Goal: Task Accomplishment & Management: Use online tool/utility

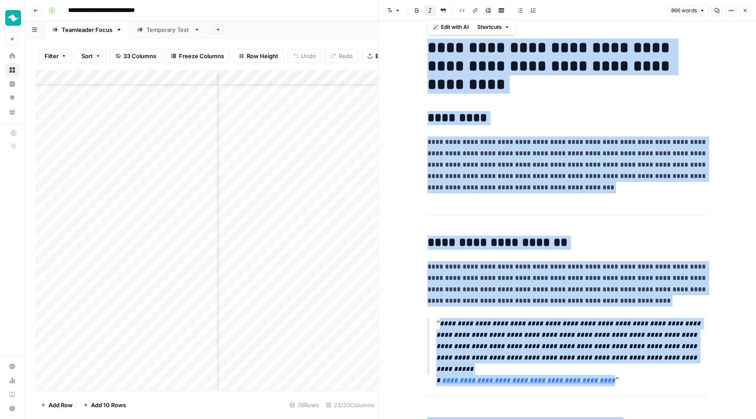
scroll to position [868, 878]
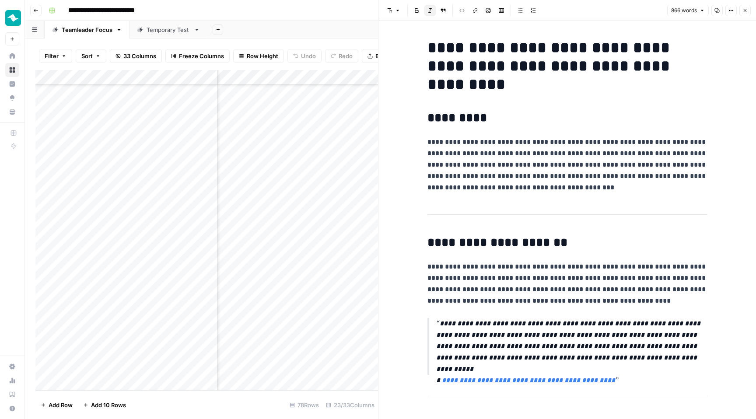
click at [484, 138] on p "**********" at bounding box center [567, 164] width 280 height 57
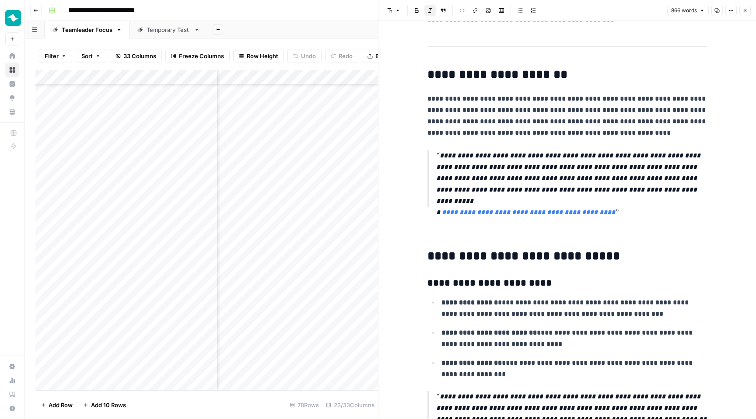
scroll to position [0, 0]
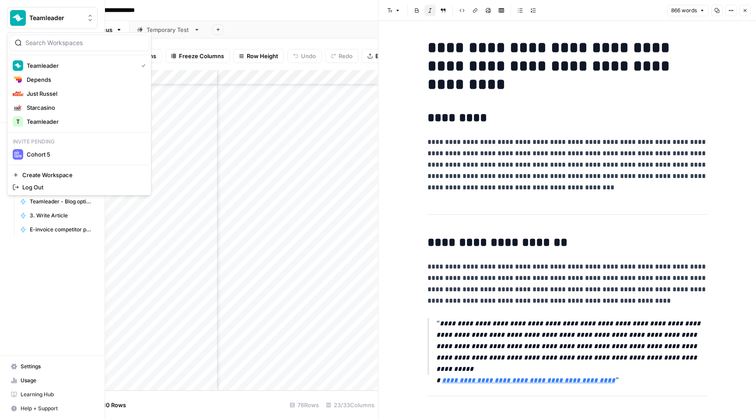
click at [14, 10] on img "Workspace: Teamleader" at bounding box center [18, 18] width 16 height 16
click at [63, 43] on input "search" at bounding box center [84, 42] width 118 height 9
type input "dew"
click at [56, 76] on span "Depends" at bounding box center [84, 79] width 115 height 9
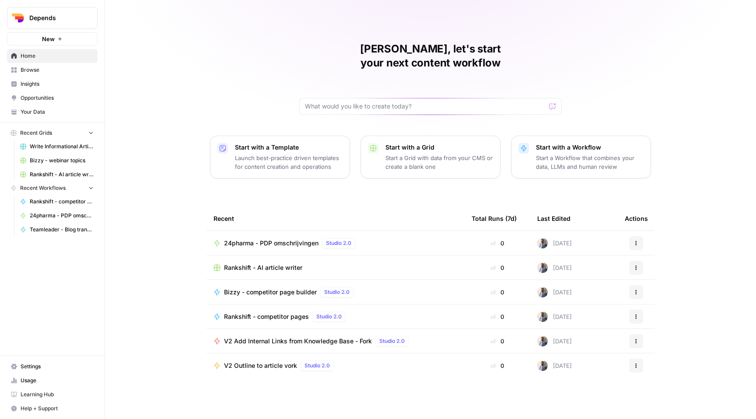
click at [56, 68] on span "Browse" at bounding box center [57, 70] width 73 height 8
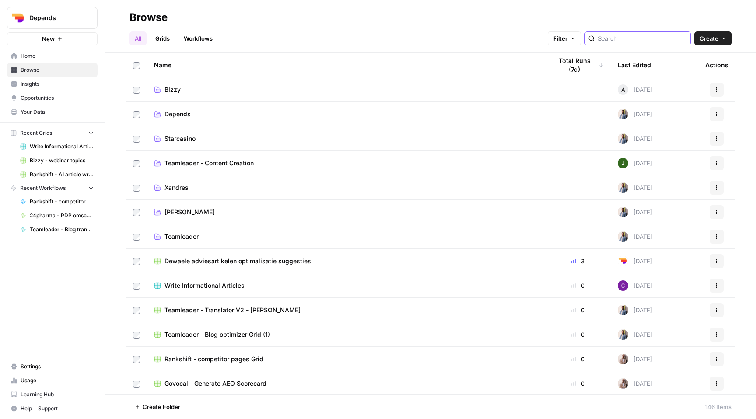
click at [638, 35] on input "search" at bounding box center [642, 38] width 89 height 9
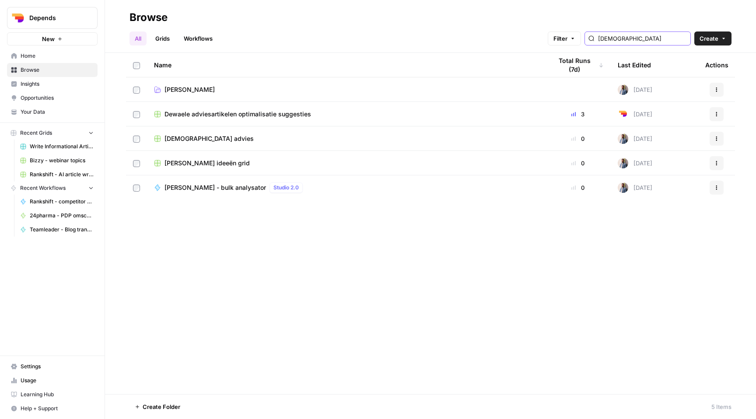
type input "dewa"
click at [181, 93] on span "[PERSON_NAME]" at bounding box center [189, 89] width 50 height 9
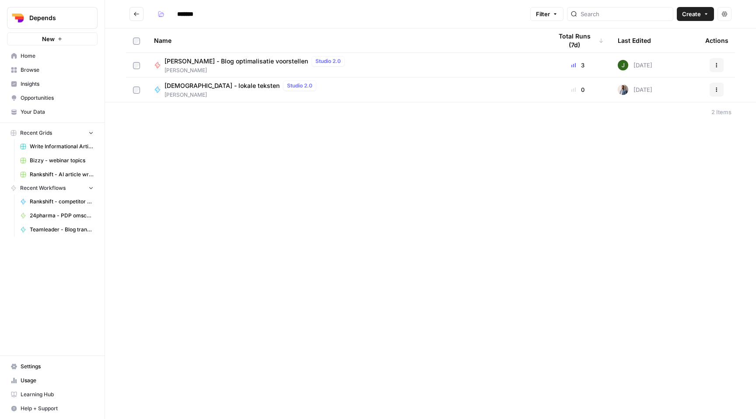
click at [181, 89] on span "[DEMOGRAPHIC_DATA] - lokale teksten" at bounding box center [221, 85] width 115 height 9
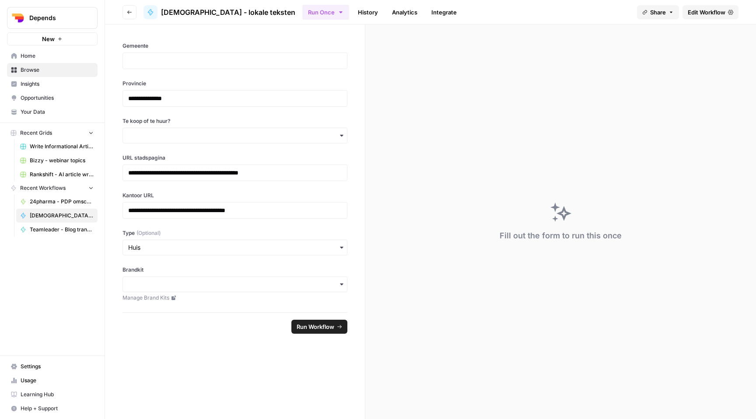
click at [352, 9] on link "History" at bounding box center [367, 12] width 31 height 14
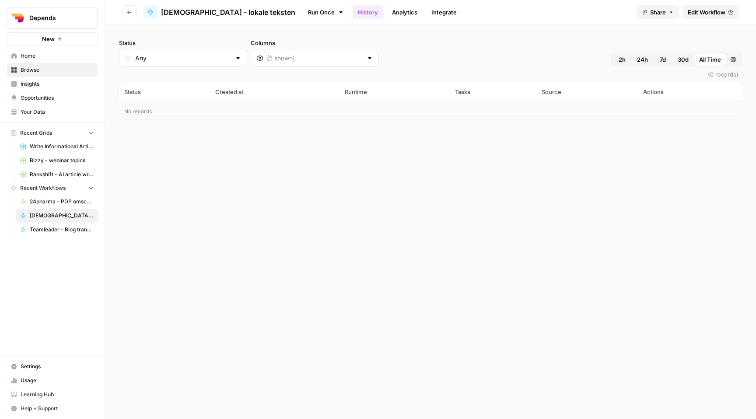
click at [687, 60] on span "30d" at bounding box center [682, 59] width 11 height 9
click at [127, 14] on icon "button" at bounding box center [129, 12] width 5 height 5
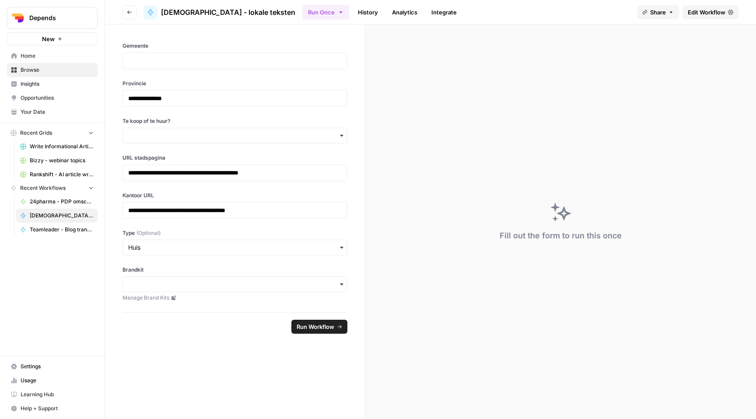
click at [129, 11] on icon "button" at bounding box center [129, 12] width 5 height 5
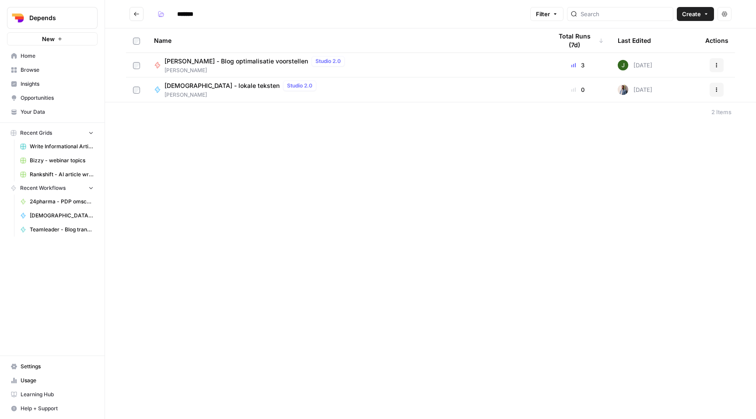
click at [239, 61] on span "[PERSON_NAME] - Blog optimalisatie voorstellen" at bounding box center [235, 61] width 143 height 9
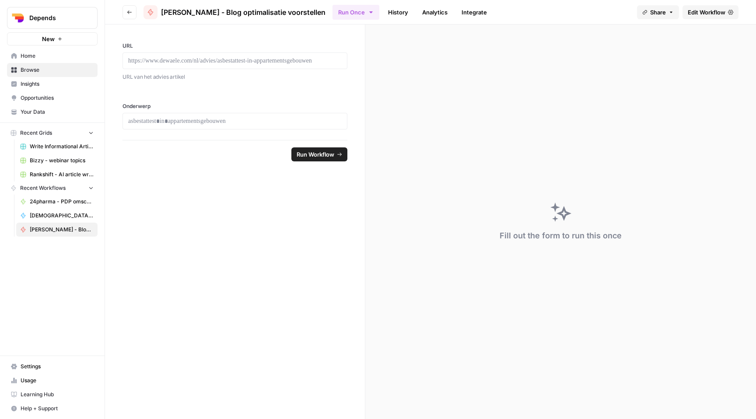
click at [383, 10] on link "History" at bounding box center [398, 12] width 31 height 14
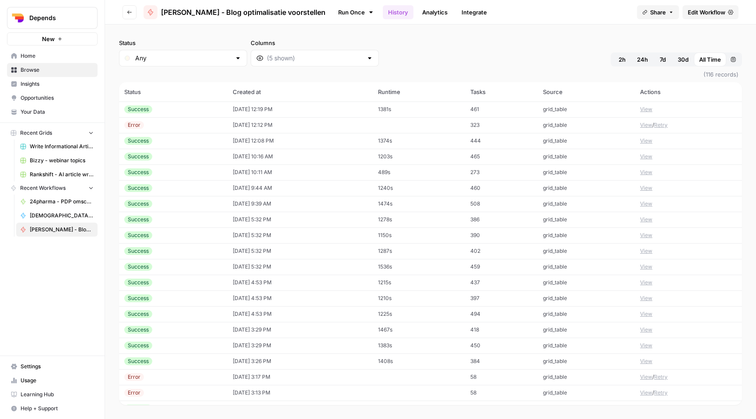
click at [362, 111] on td "[DATE] 12:19 PM" at bounding box center [299, 109] width 145 height 16
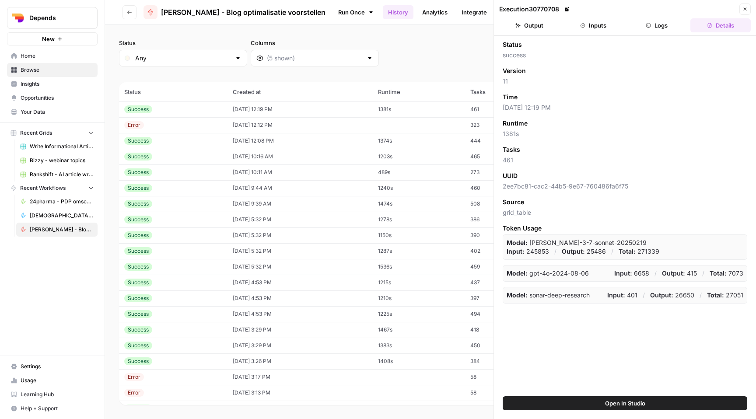
click at [607, 402] on span "Open In Studio" at bounding box center [625, 403] width 40 height 9
